Goal: Communication & Community: Share content

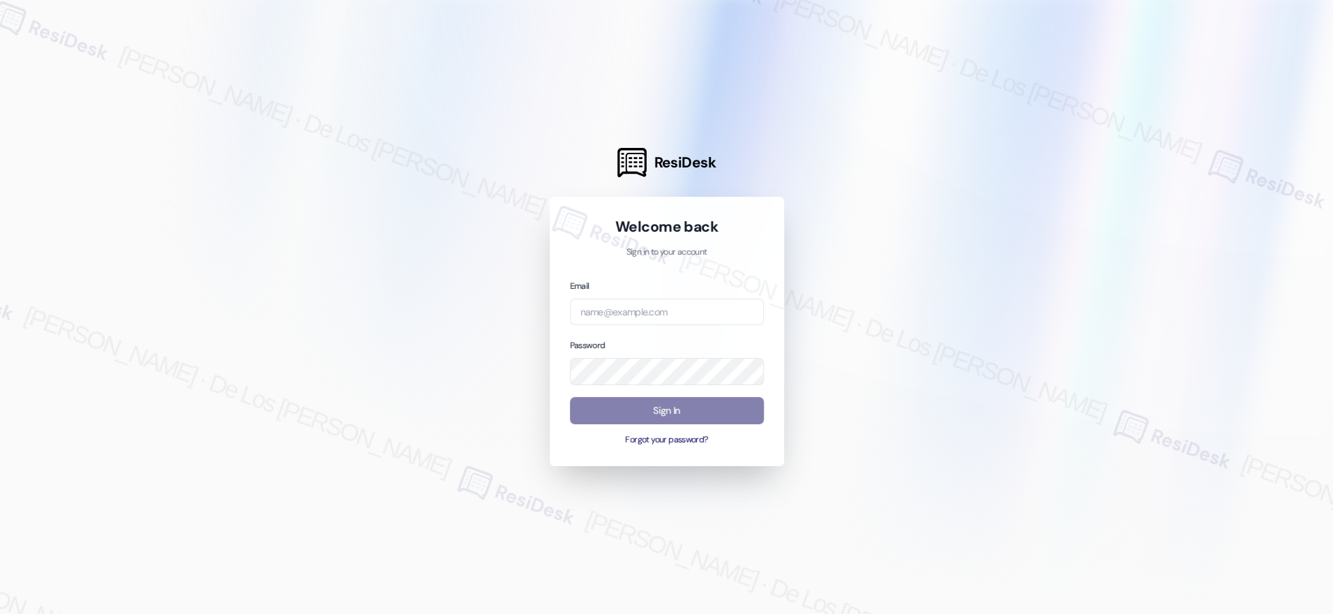
click at [1165, 163] on div at bounding box center [666, 307] width 1333 height 614
click at [718, 322] on input "email" at bounding box center [667, 312] width 194 height 27
paste input "[EMAIL_ADDRESS][DOMAIN_NAME]"
type input "[EMAIL_ADDRESS][DOMAIN_NAME]"
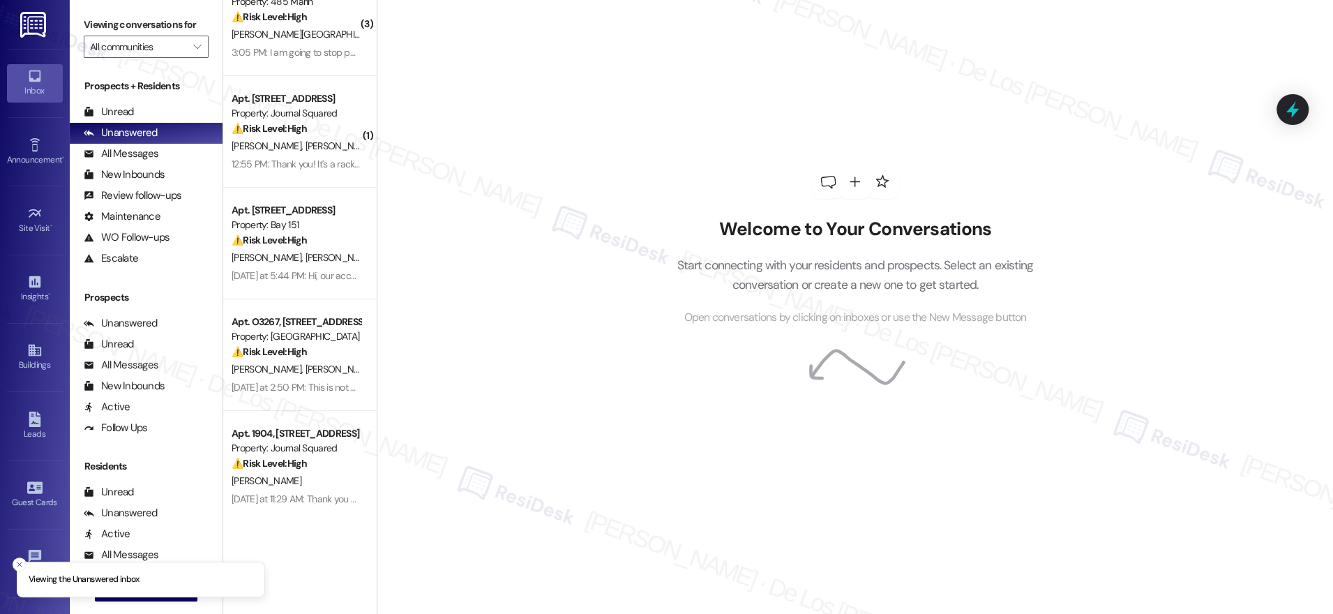
scroll to position [0, 0]
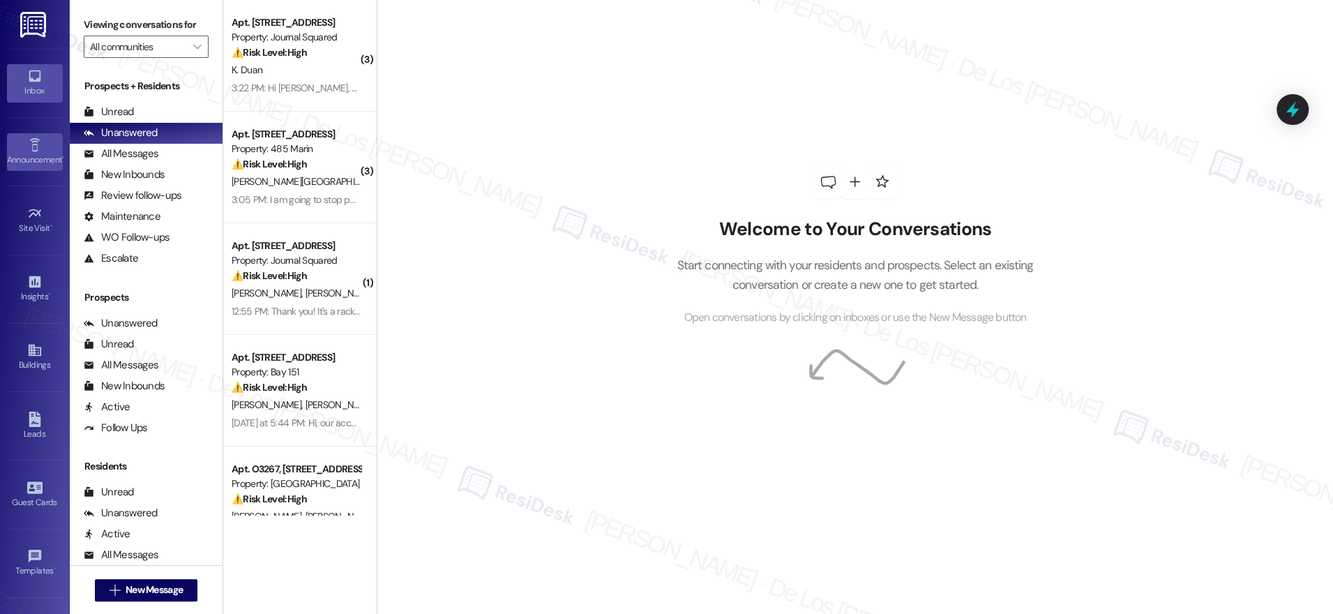
click at [28, 158] on div "Announcement •" at bounding box center [35, 160] width 70 height 14
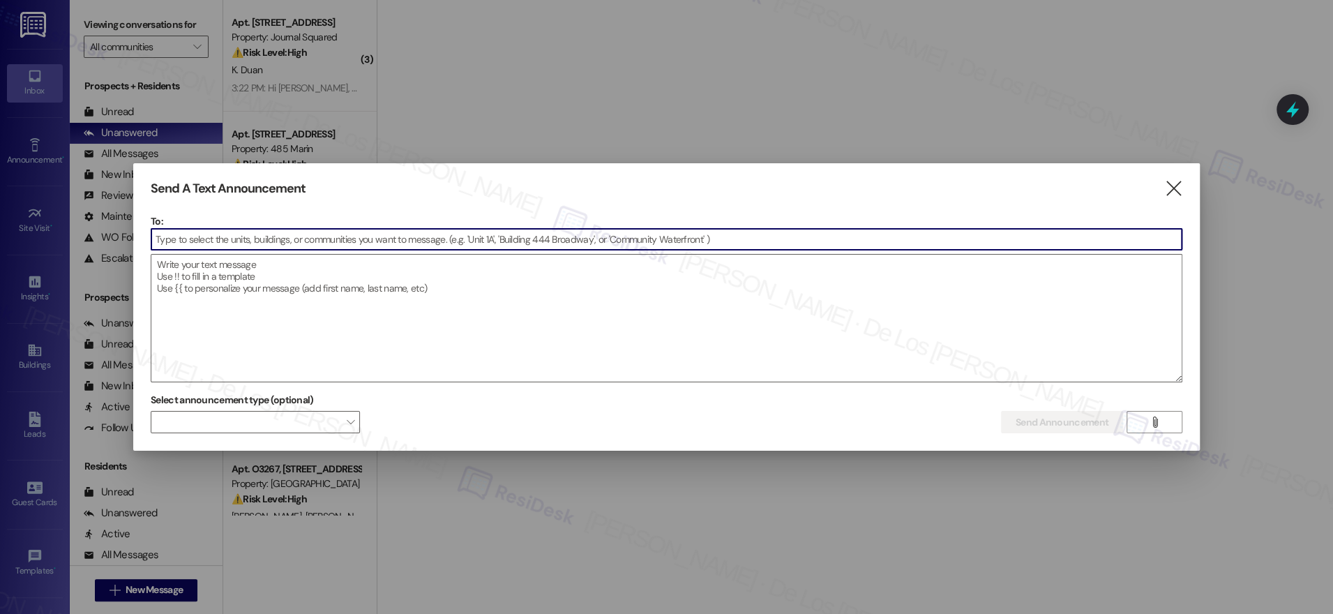
type input "a"
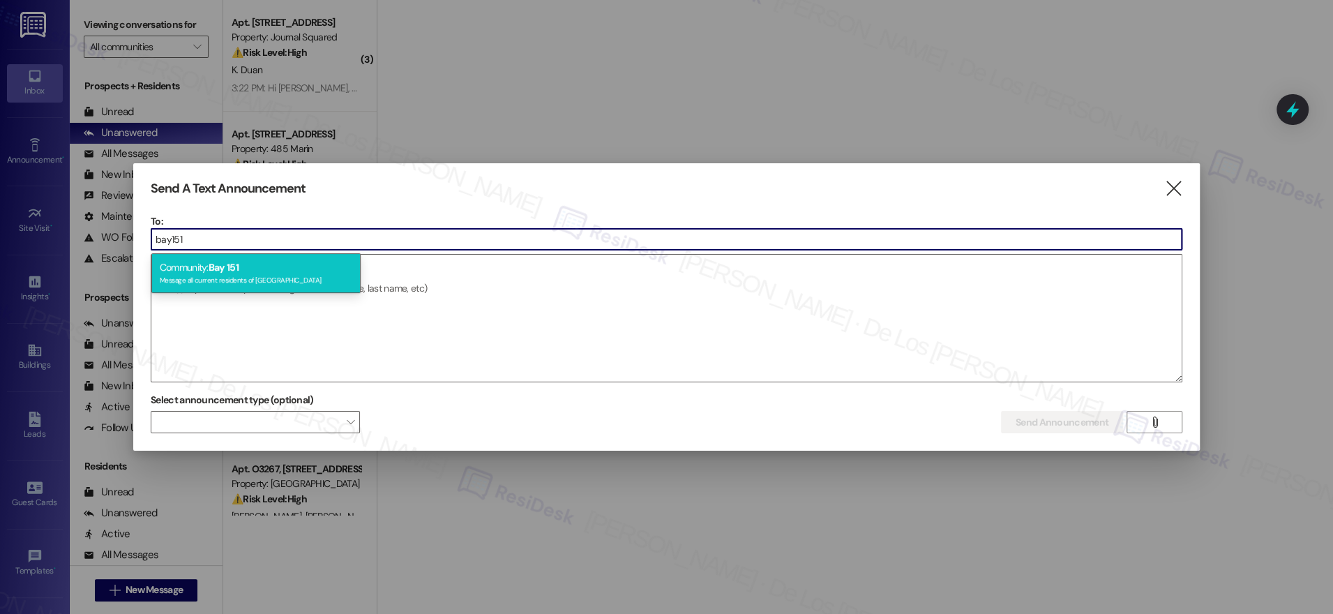
type input "bay151"
click at [263, 273] on div "Message all current residents of [GEOGRAPHIC_DATA]" at bounding box center [256, 279] width 193 height 12
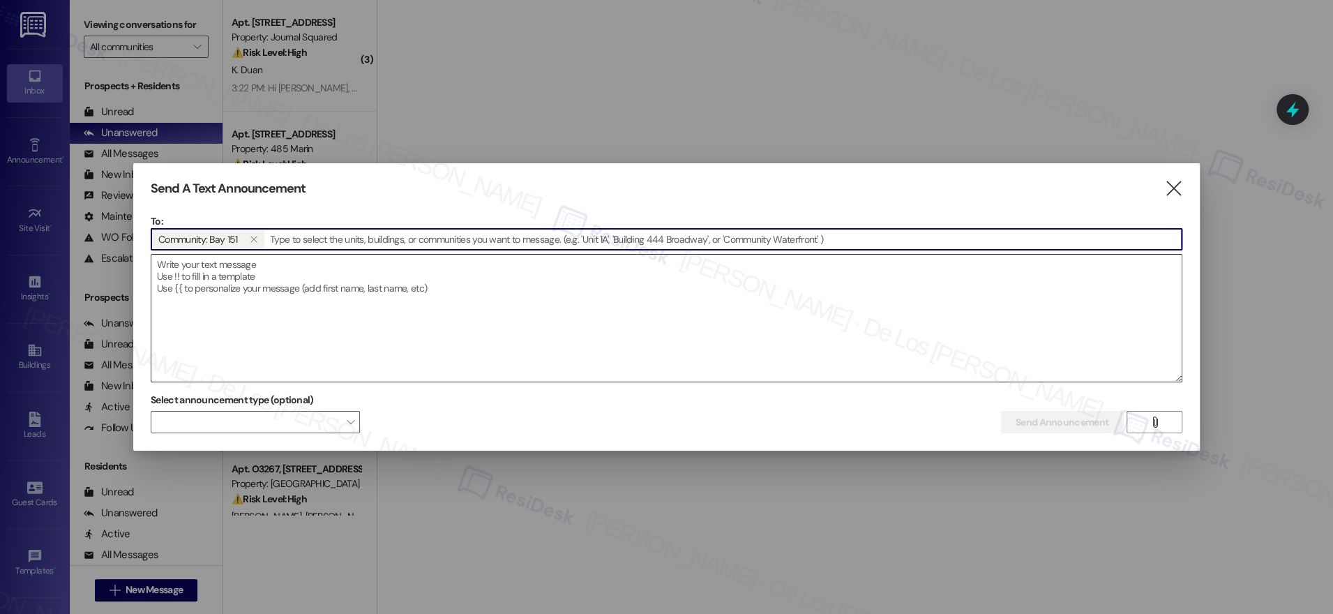
click at [250, 290] on textarea at bounding box center [666, 318] width 1030 height 127
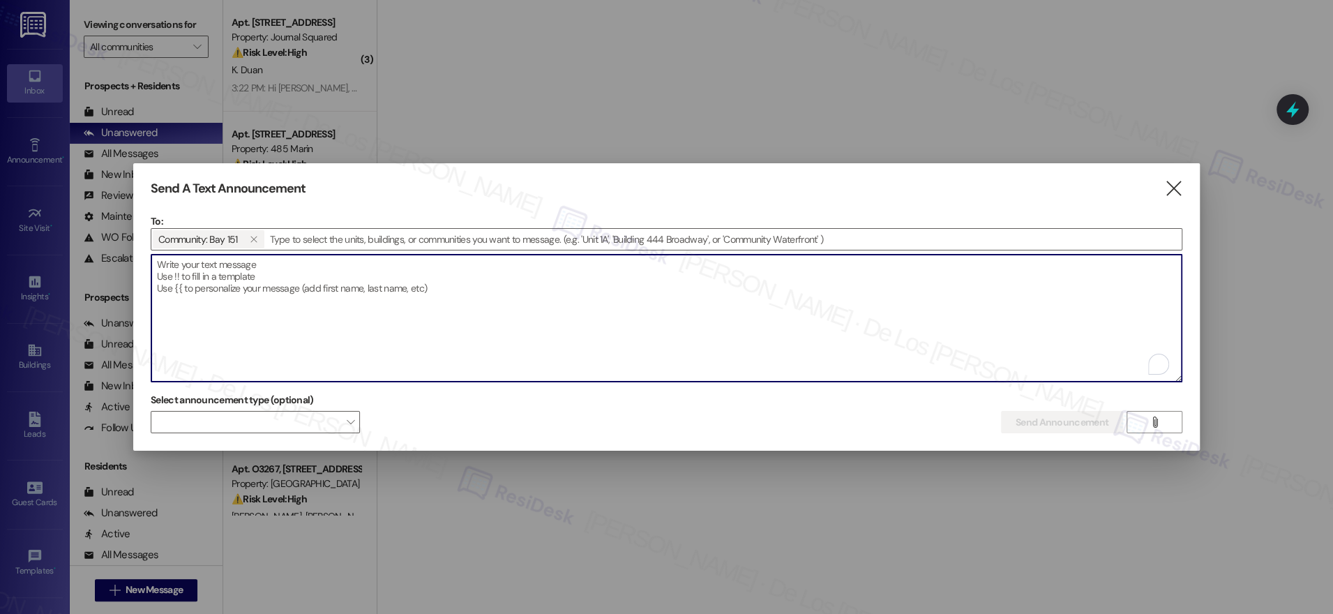
paste textarea "Hi {{first_name}}! We hope this message finds you well. We would like to provid…"
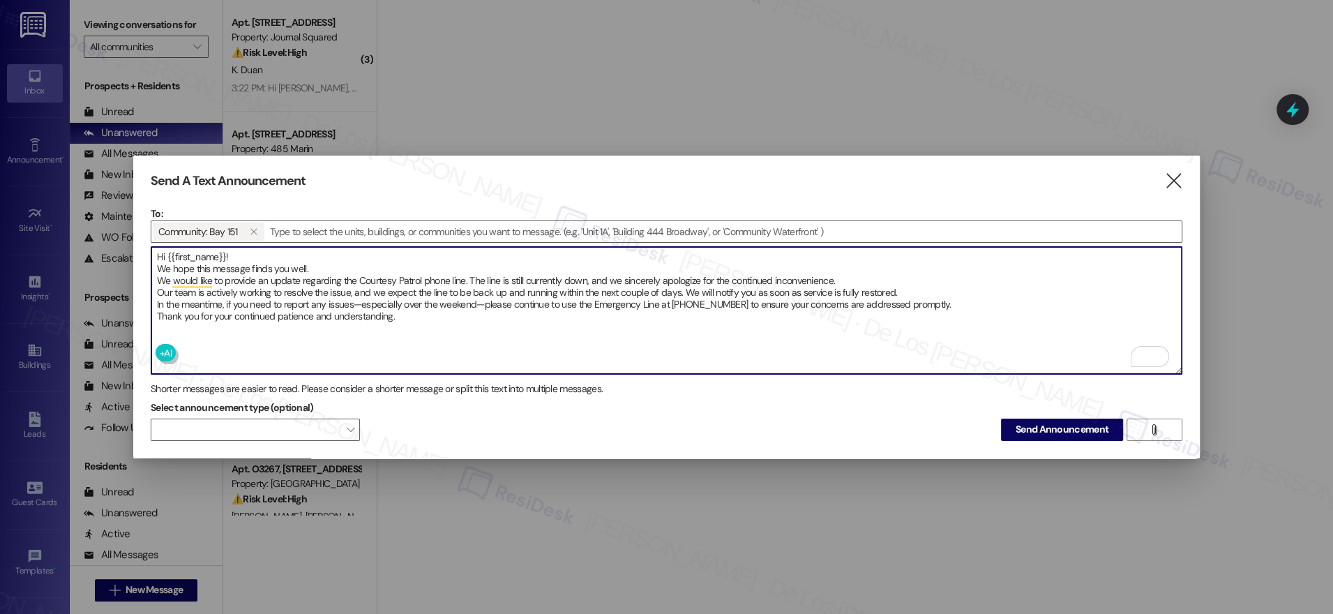
click at [158, 268] on textarea "Hi {{first_name}}! We hope this message finds you well. We would like to provid…" at bounding box center [666, 310] width 1030 height 127
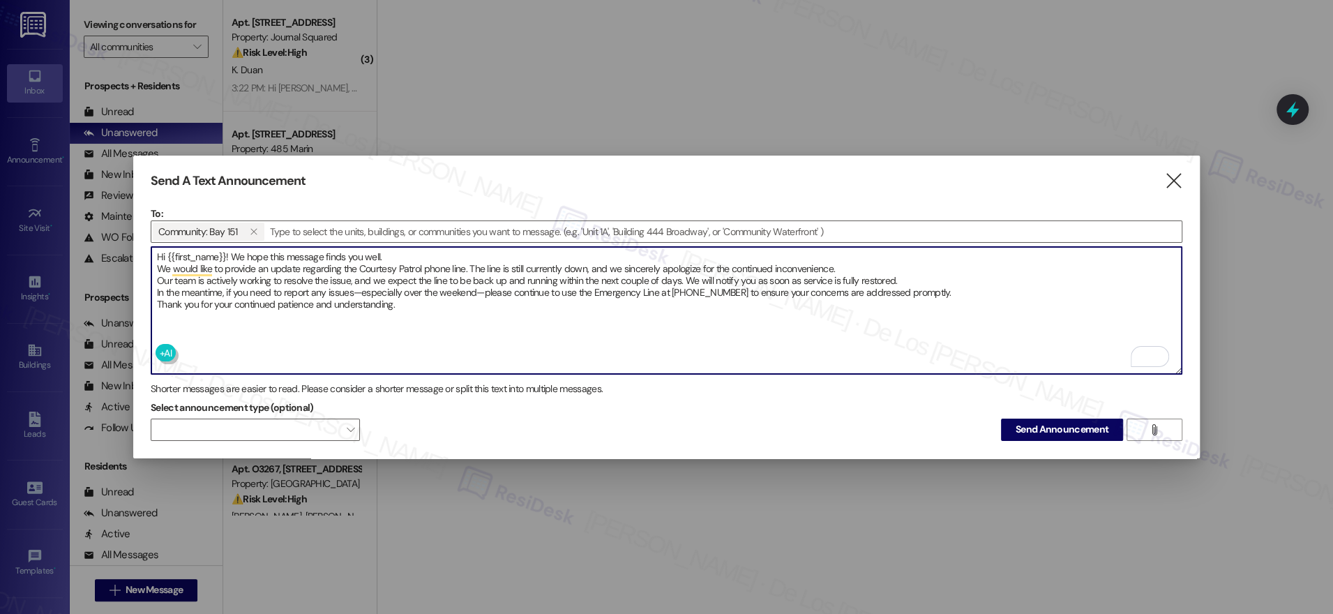
click at [459, 310] on textarea "Hi {{first_name}}! We hope this message finds you well. We would like to provid…" at bounding box center [666, 310] width 1030 height 127
type textarea "Hi {{first_name}}! We hope this message finds you well. We would like to provid…"
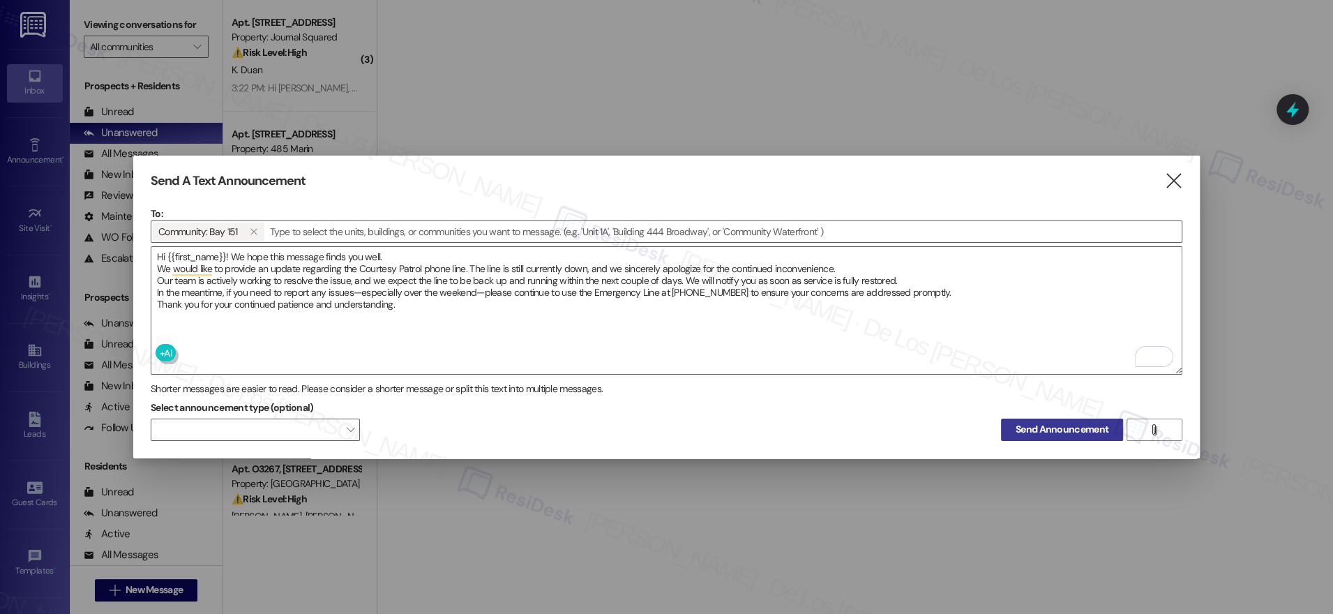
click at [1070, 424] on span "Send Announcement" at bounding box center [1062, 429] width 93 height 15
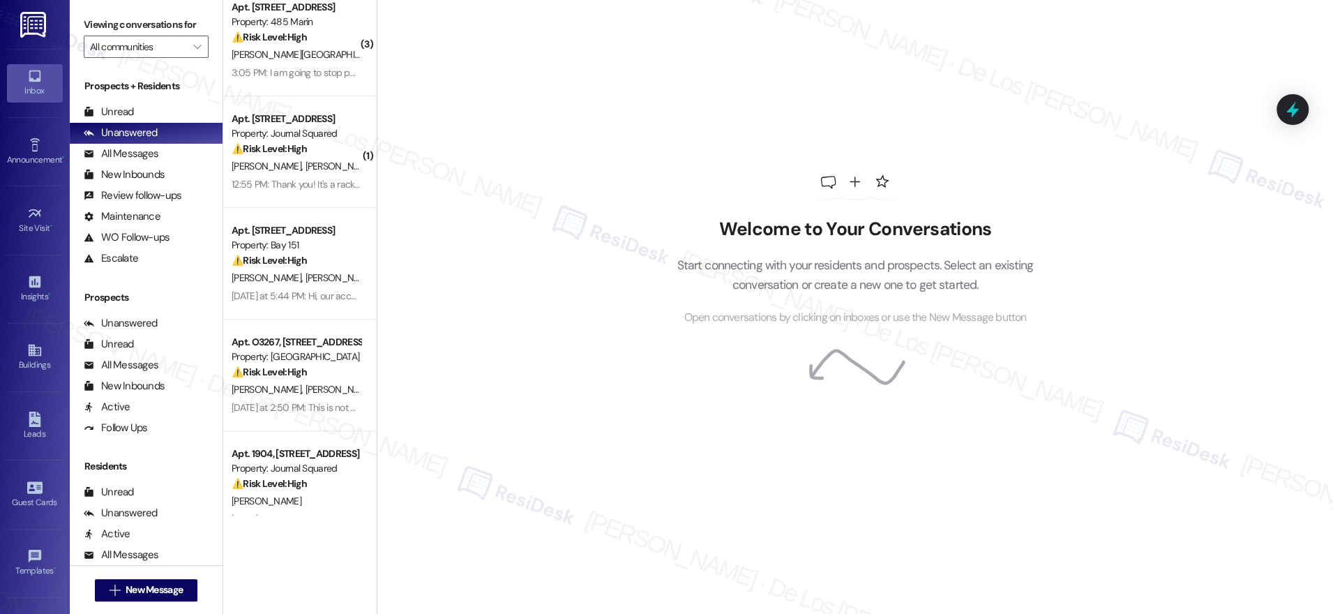
scroll to position [204, 0]
